Goal: Task Accomplishment & Management: Use online tool/utility

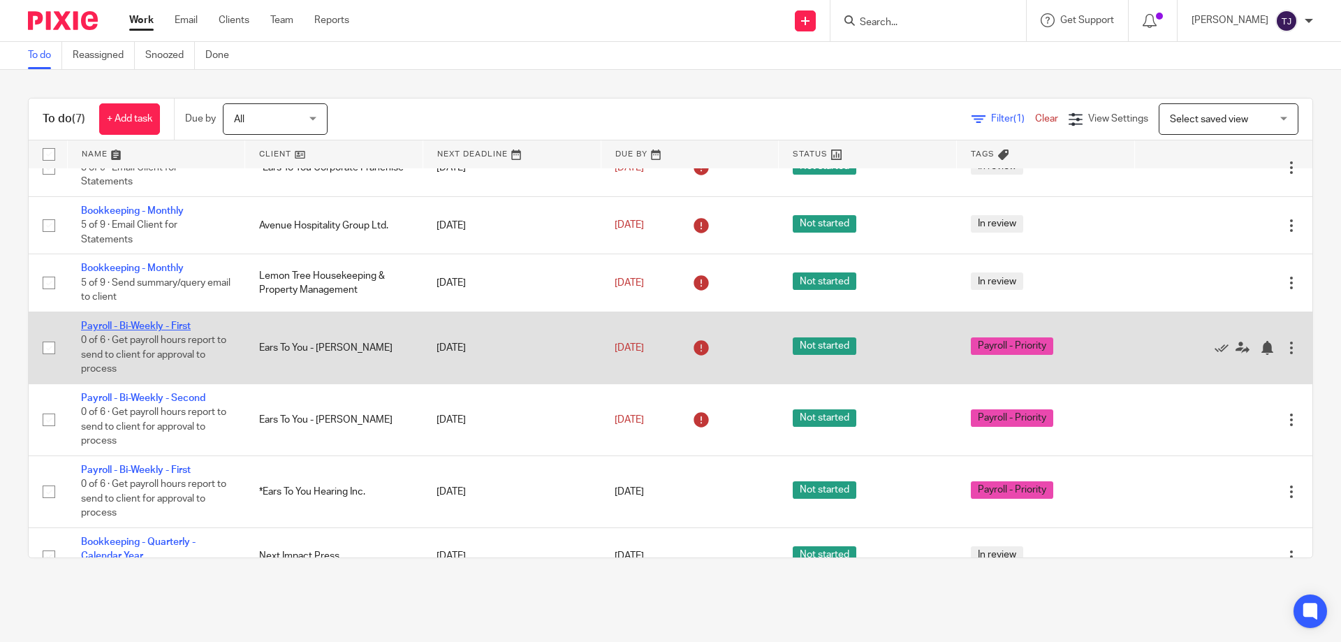
scroll to position [57, 0]
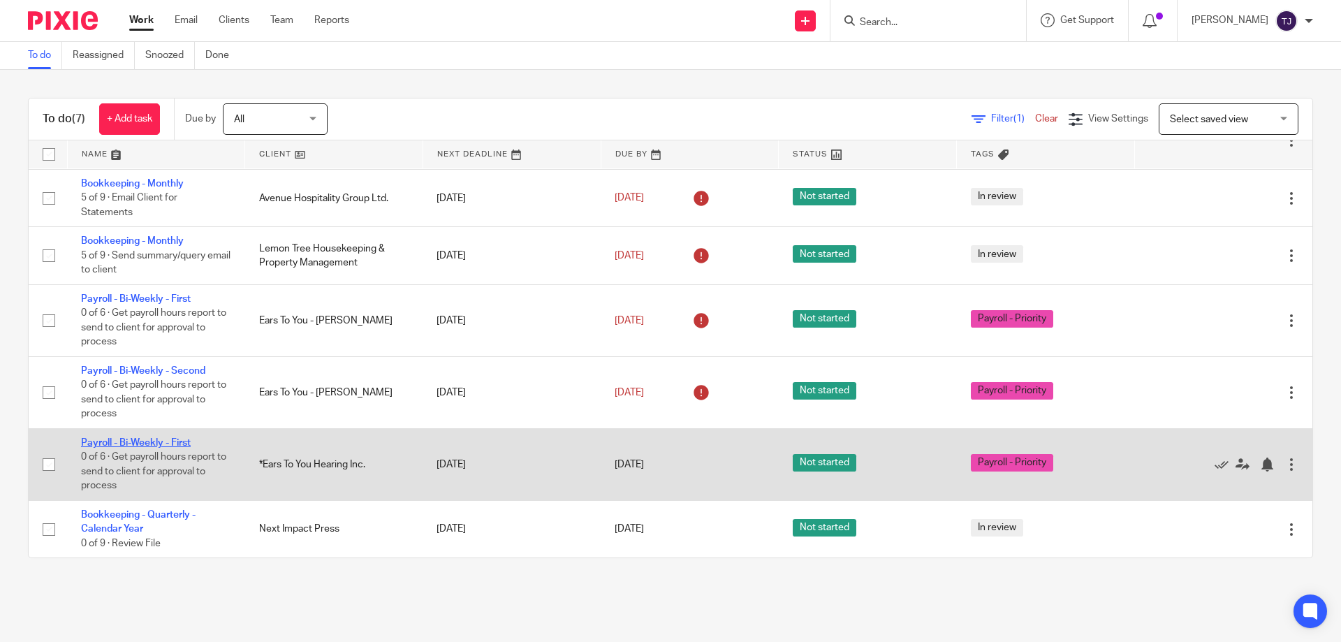
click at [131, 447] on link "Payroll - Bi-Weekly - First" at bounding box center [136, 443] width 110 height 10
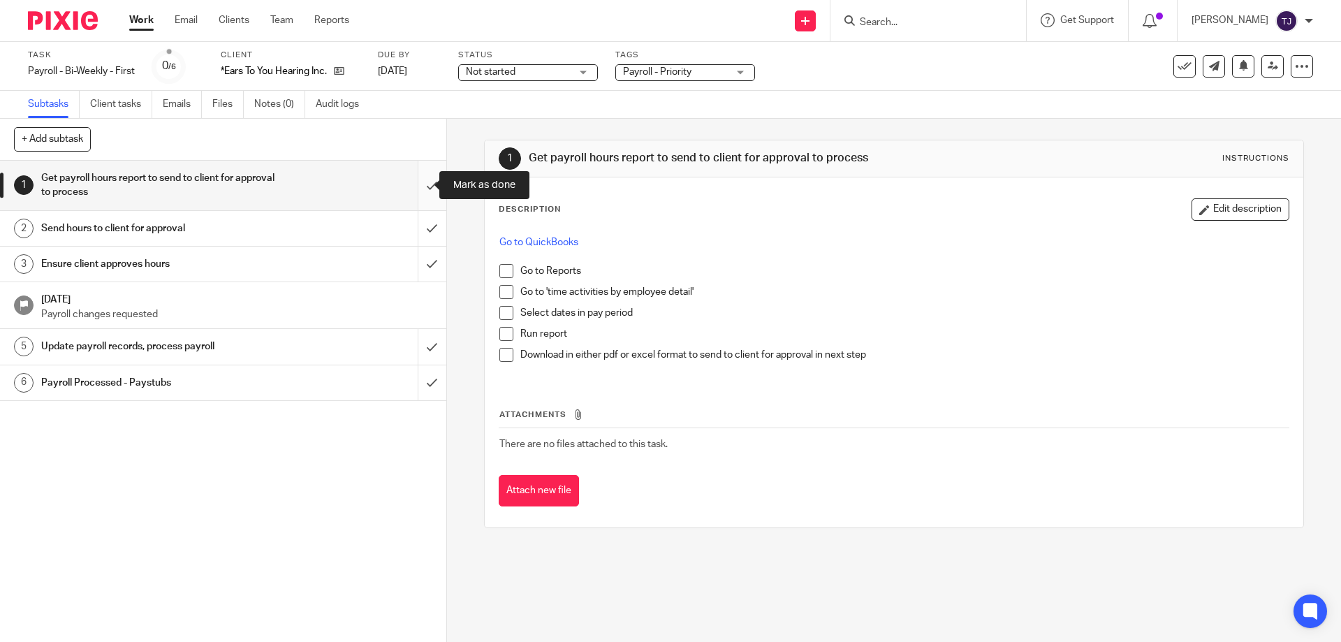
click at [410, 182] on input "submit" at bounding box center [223, 186] width 446 height 50
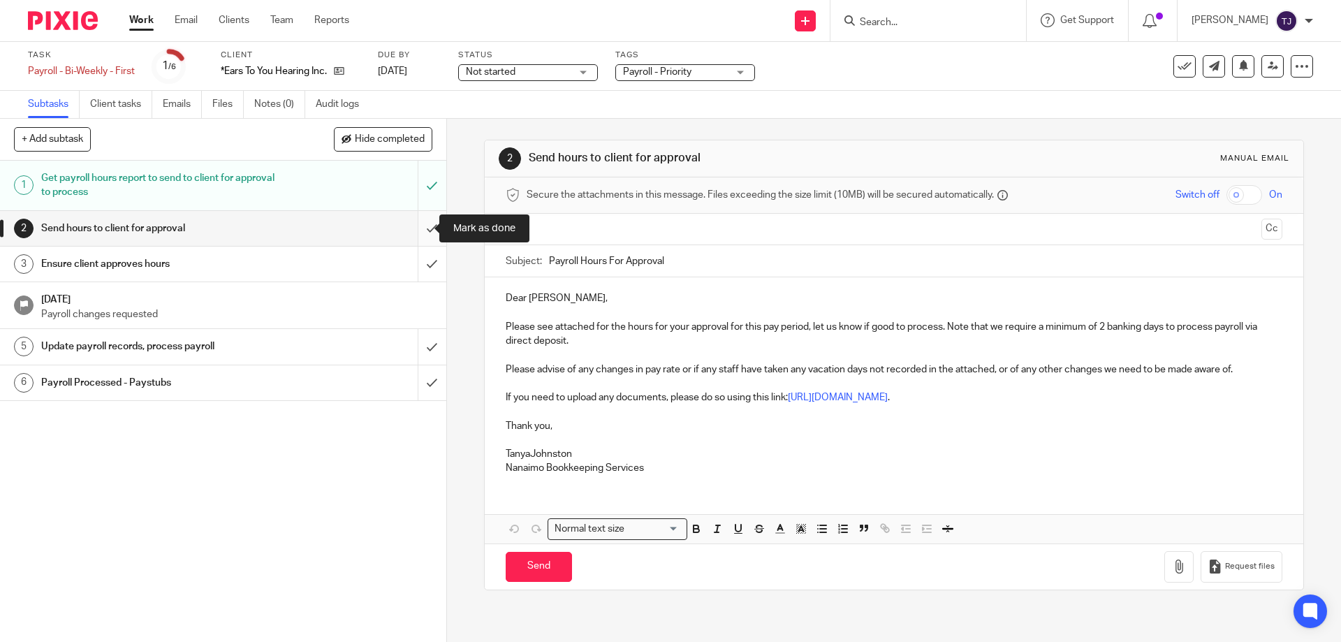
click at [416, 229] on input "submit" at bounding box center [223, 228] width 446 height 35
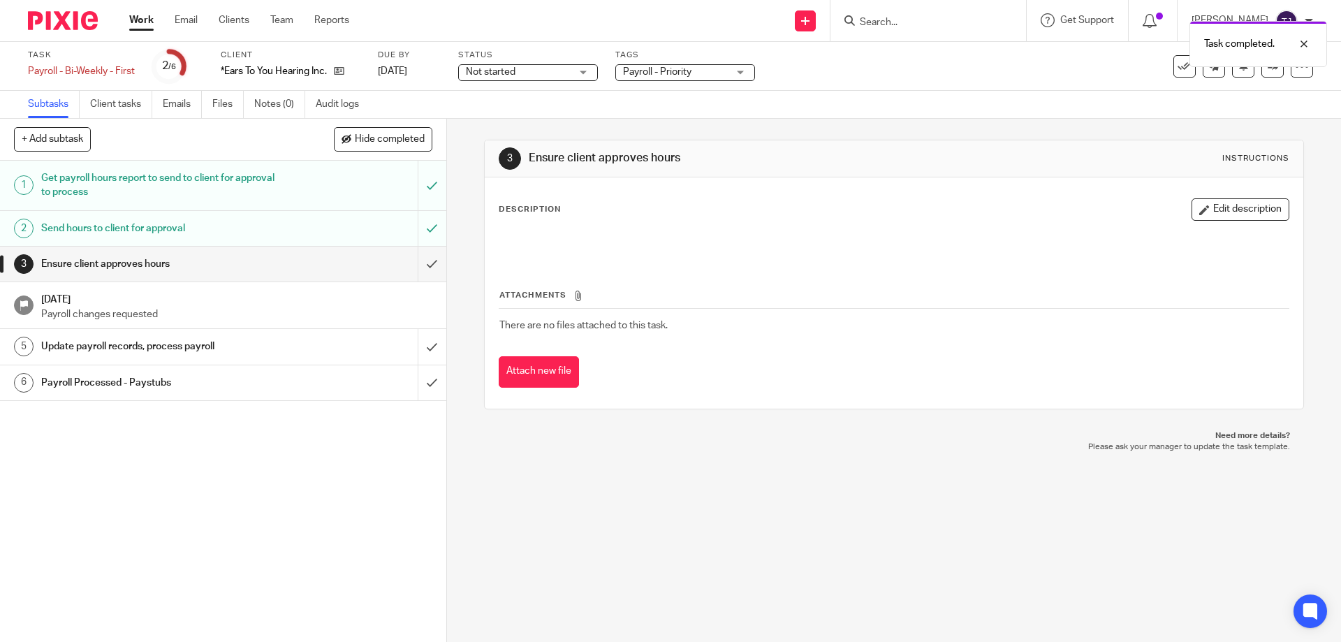
click at [43, 24] on img at bounding box center [63, 20] width 70 height 19
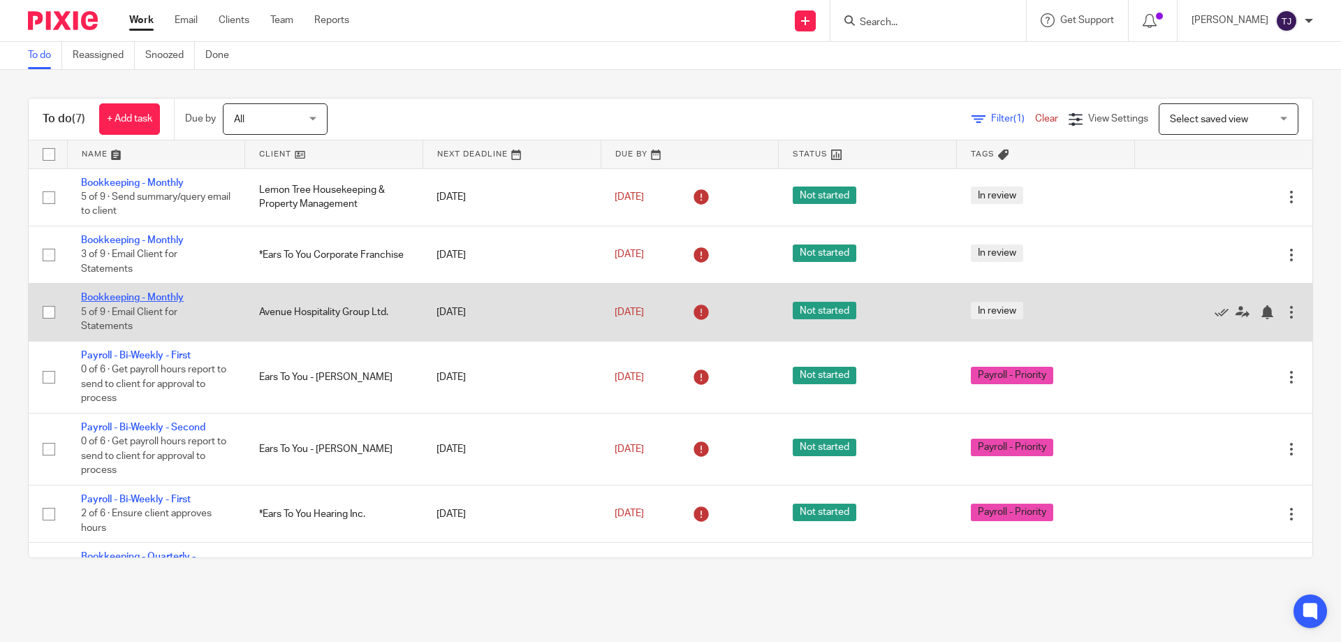
click at [121, 295] on link "Bookkeeping - Monthly" at bounding box center [132, 298] width 103 height 10
